Goal: Task Accomplishment & Management: Manage account settings

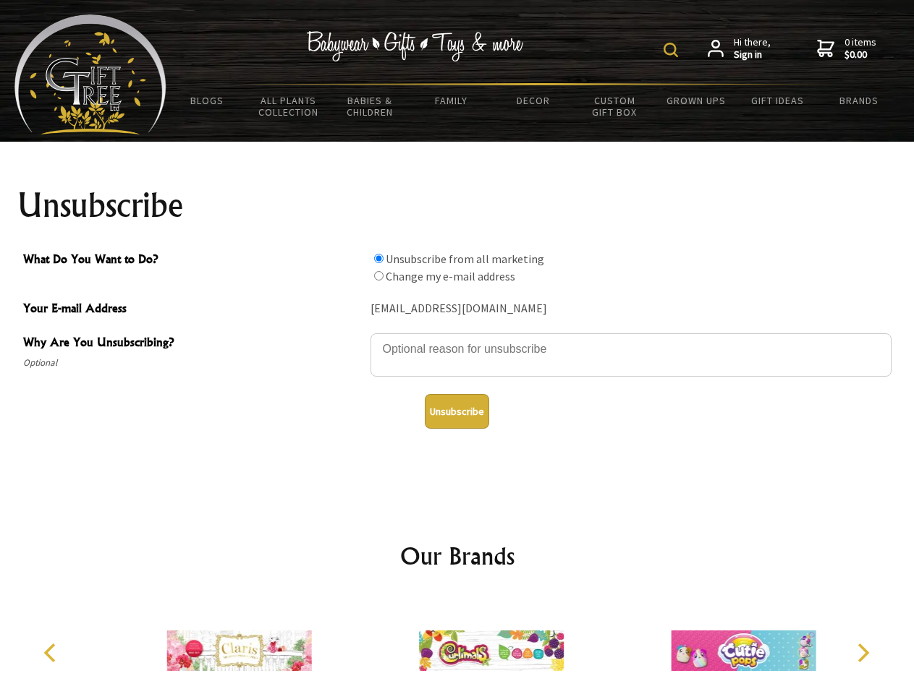
click at [673, 50] on img at bounding box center [670, 50] width 14 height 14
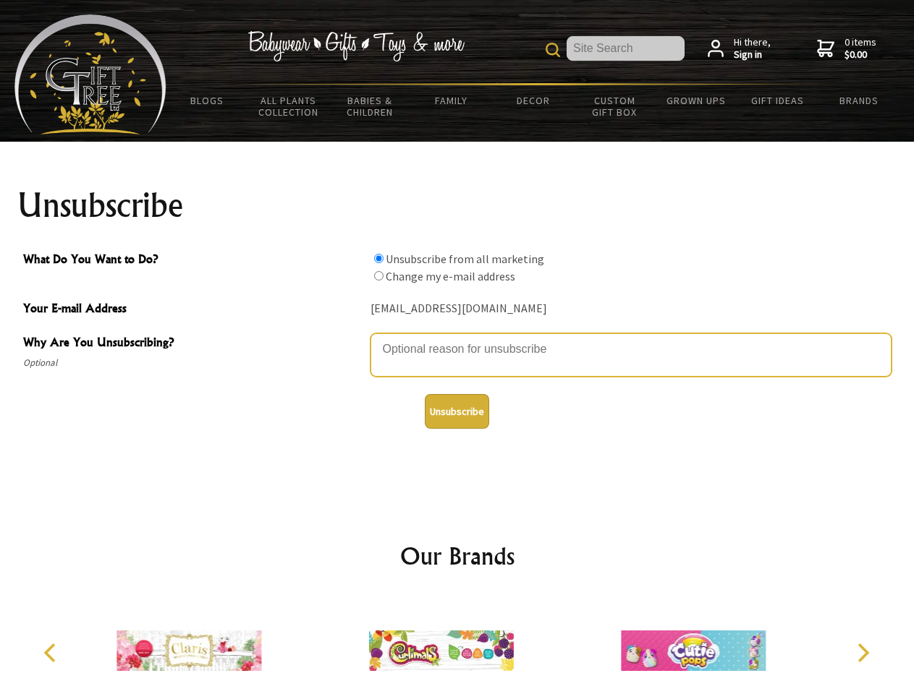
click at [457, 339] on textarea "Why Are You Unsubscribing?" at bounding box center [630, 354] width 521 height 43
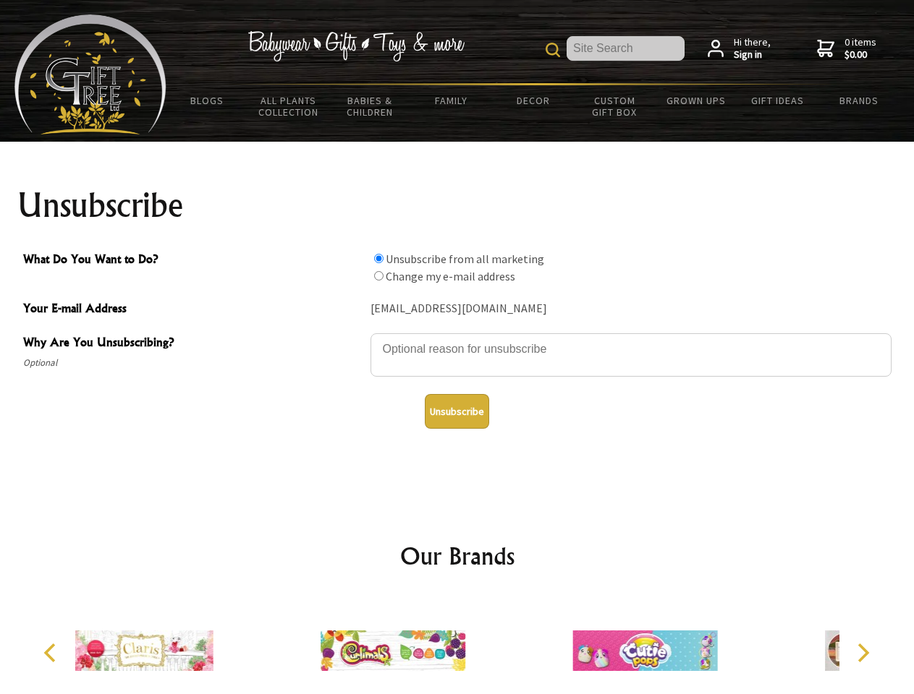
click at [378, 258] on input "What Do You Want to Do?" at bounding box center [378, 258] width 9 height 9
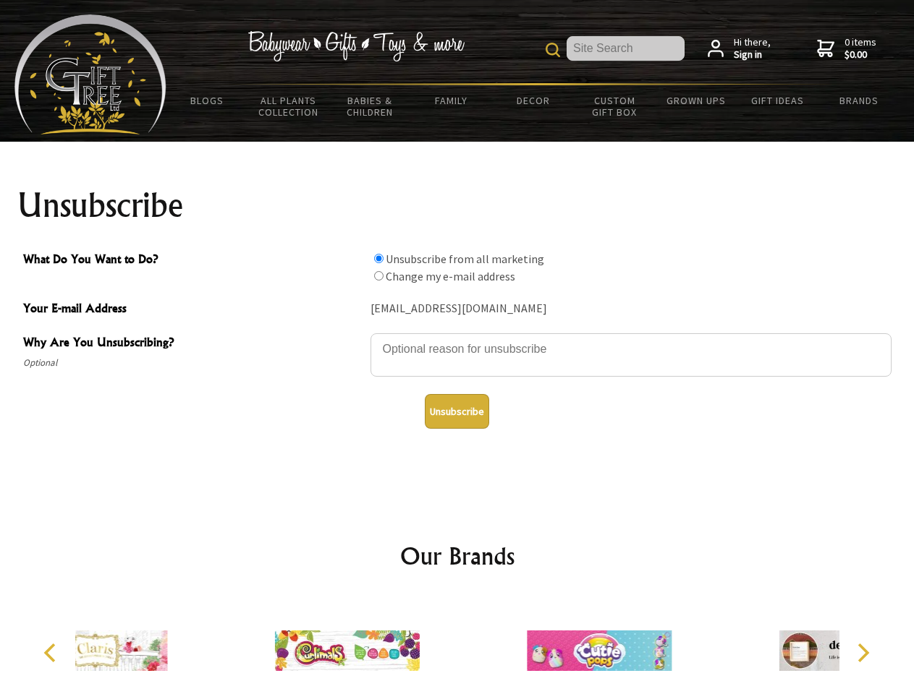
click at [378, 276] on input "What Do You Want to Do?" at bounding box center [378, 275] width 9 height 9
radio input "true"
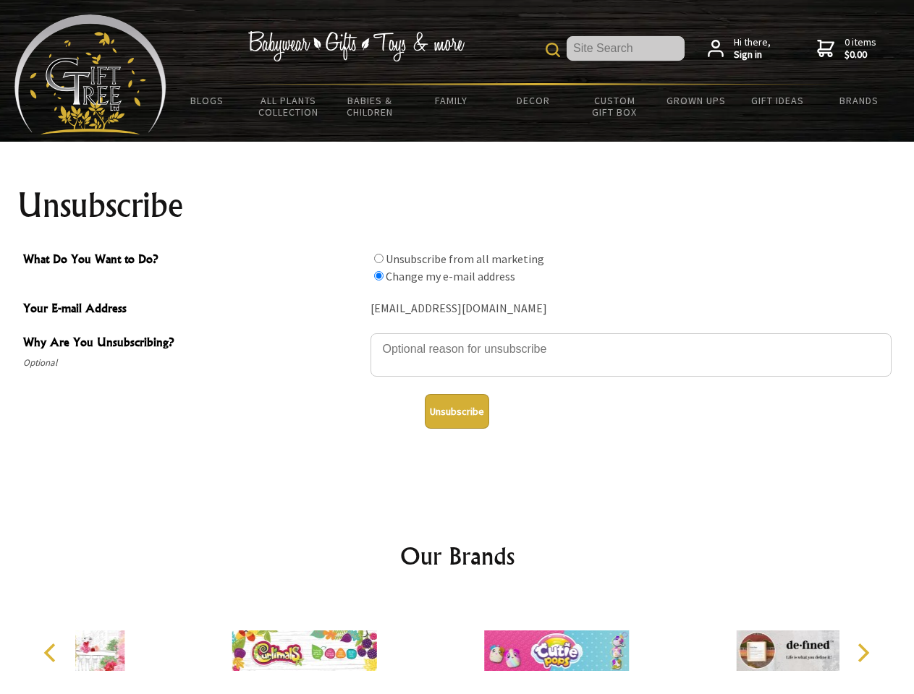
click at [456, 412] on button "Unsubscribe" at bounding box center [457, 411] width 64 height 35
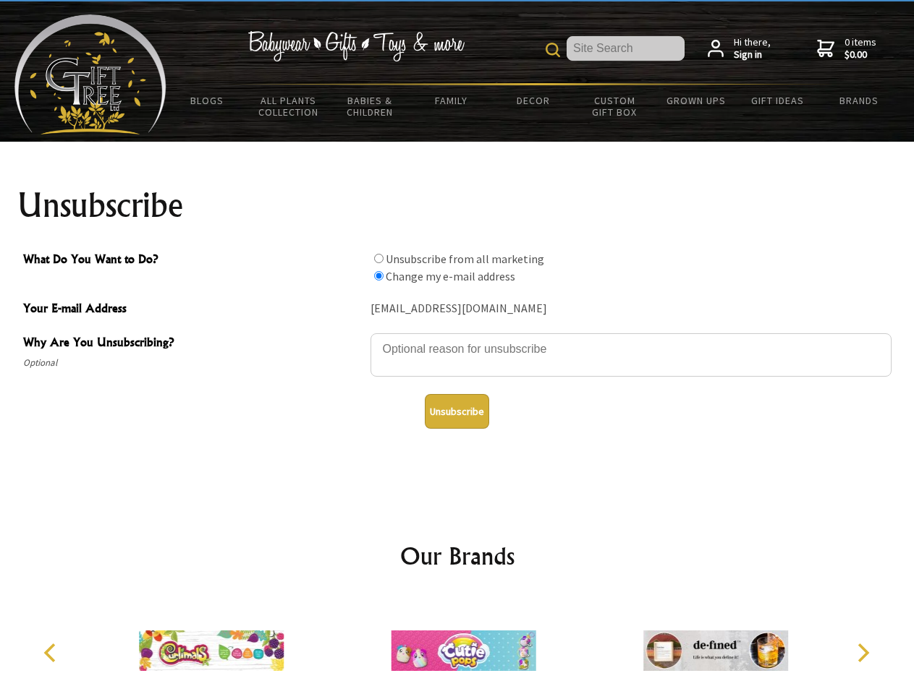
click at [457, 645] on img at bounding box center [463, 651] width 145 height 109
click at [52, 653] on icon "Previous" at bounding box center [51, 653] width 19 height 19
click at [862, 653] on icon "Next" at bounding box center [861, 653] width 19 height 19
